Goal: Task Accomplishment & Management: Manage account settings

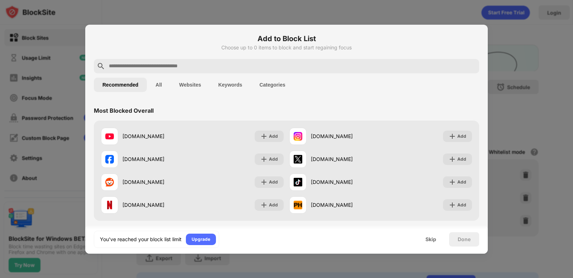
drag, startPoint x: 161, startPoint y: 85, endPoint x: 178, endPoint y: 84, distance: 16.8
click at [161, 84] on button "All" at bounding box center [159, 85] width 24 height 14
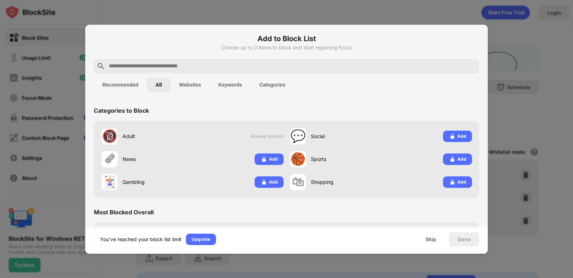
click at [196, 85] on button "Websites" at bounding box center [190, 85] width 39 height 14
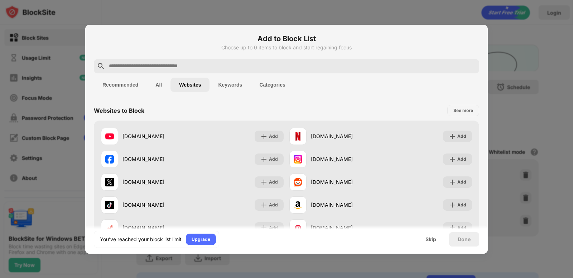
click at [162, 81] on button "All" at bounding box center [159, 85] width 24 height 14
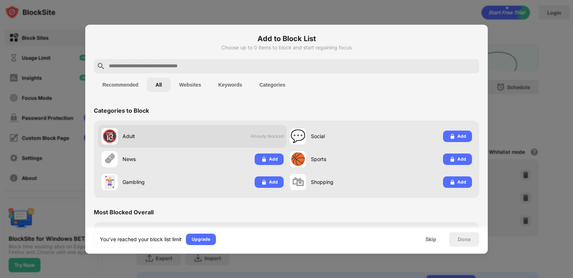
click at [265, 137] on span "Already blocked" at bounding box center [267, 136] width 33 height 5
click at [266, 137] on span "Already blocked" at bounding box center [267, 136] width 33 height 5
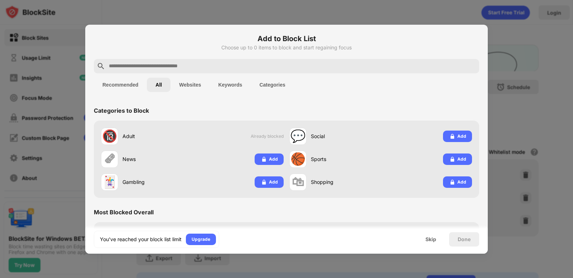
click at [194, 91] on button "Websites" at bounding box center [190, 85] width 39 height 14
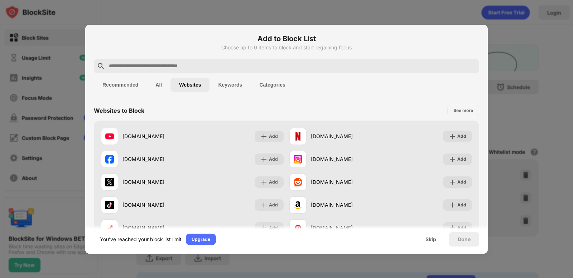
click at [218, 88] on button "Keywords" at bounding box center [230, 85] width 41 height 14
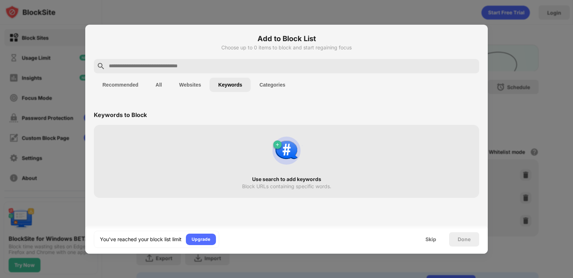
click at [247, 87] on button "Keywords" at bounding box center [230, 85] width 41 height 14
click at [265, 85] on button "Categories" at bounding box center [272, 85] width 43 height 14
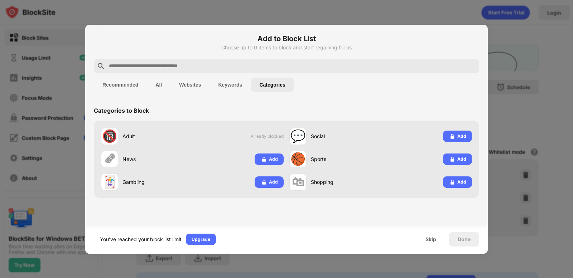
click at [286, 8] on div at bounding box center [286, 139] width 573 height 278
